Goal: Find contact information: Find contact information

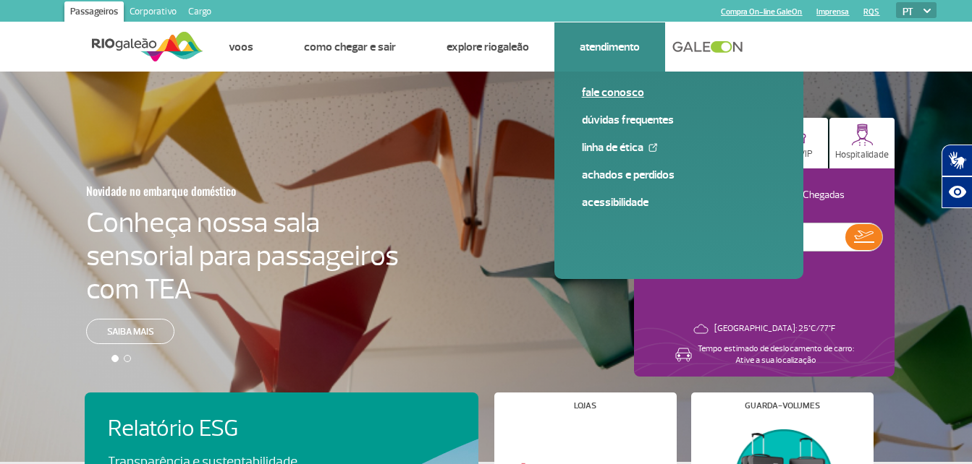
click at [605, 86] on link "Fale conosco" at bounding box center [679, 93] width 194 height 16
